Goal: Transaction & Acquisition: Purchase product/service

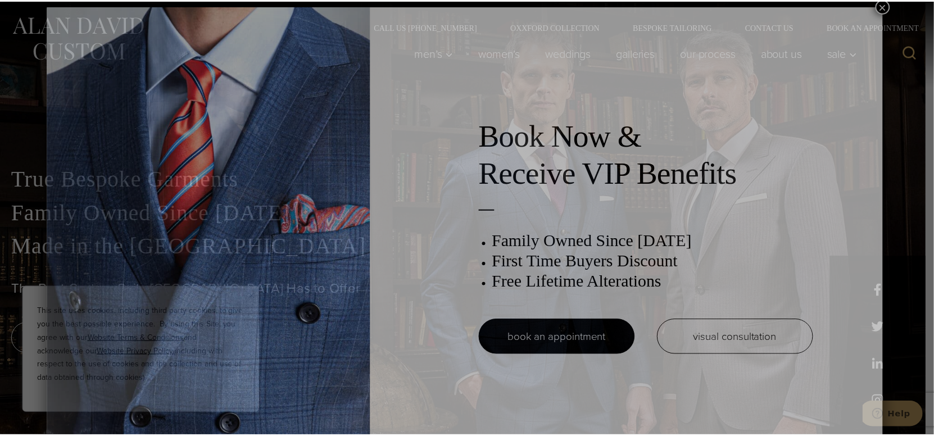
scroll to position [5, 0]
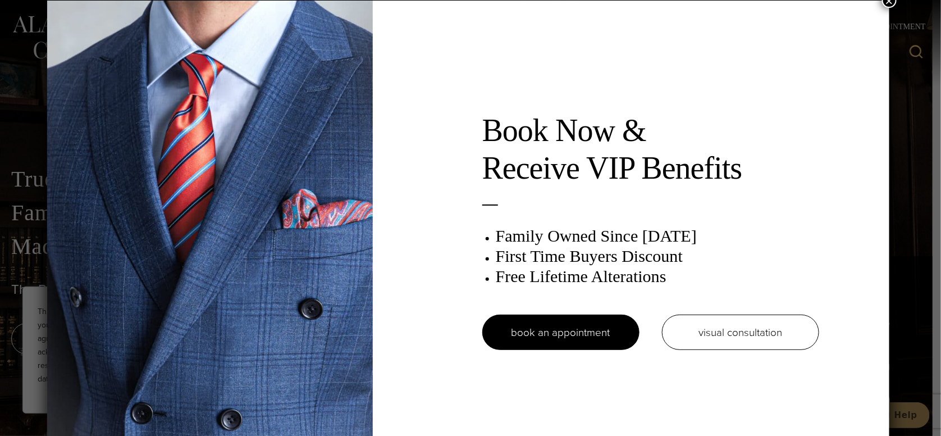
click at [893, 6] on button "×" at bounding box center [889, 0] width 15 height 15
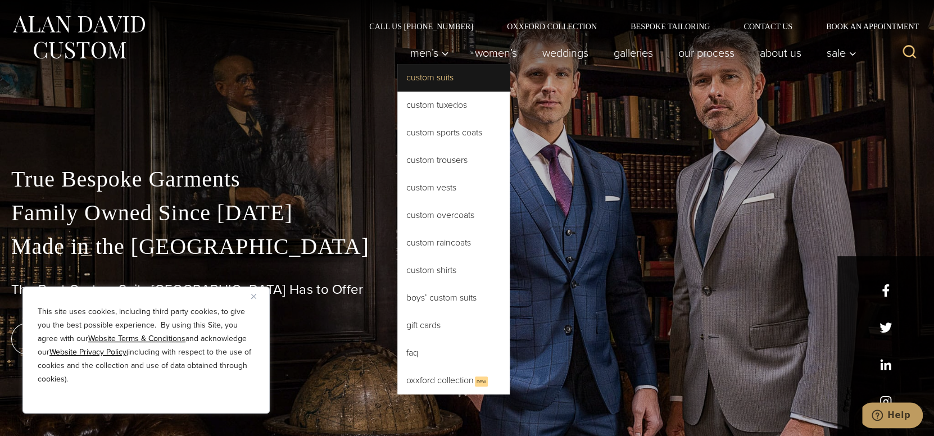
click at [424, 80] on link "Custom Suits" at bounding box center [453, 77] width 112 height 27
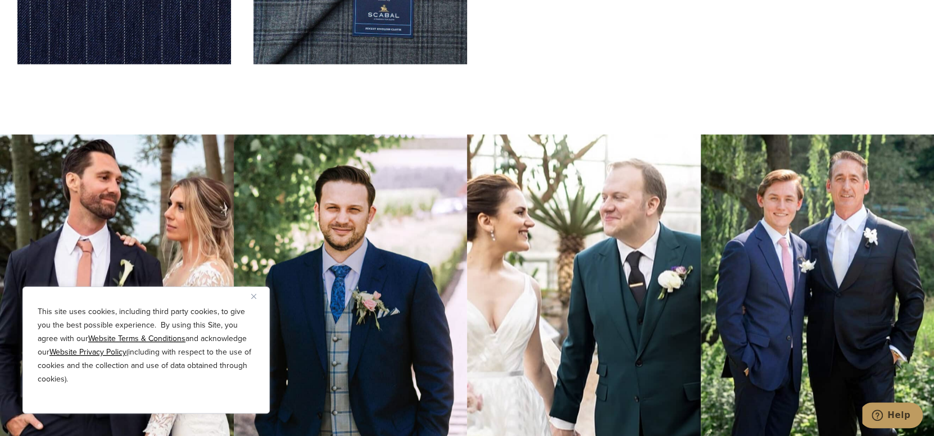
drag, startPoint x: 940, startPoint y: 20, endPoint x: 940, endPoint y: 233, distance: 212.9
